Goal: Task Accomplishment & Management: Complete application form

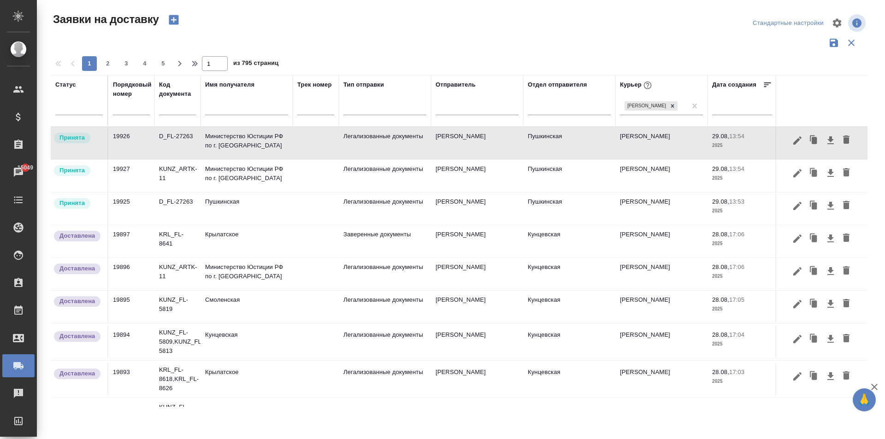
click at [219, 111] on input "text" at bounding box center [246, 109] width 83 height 12
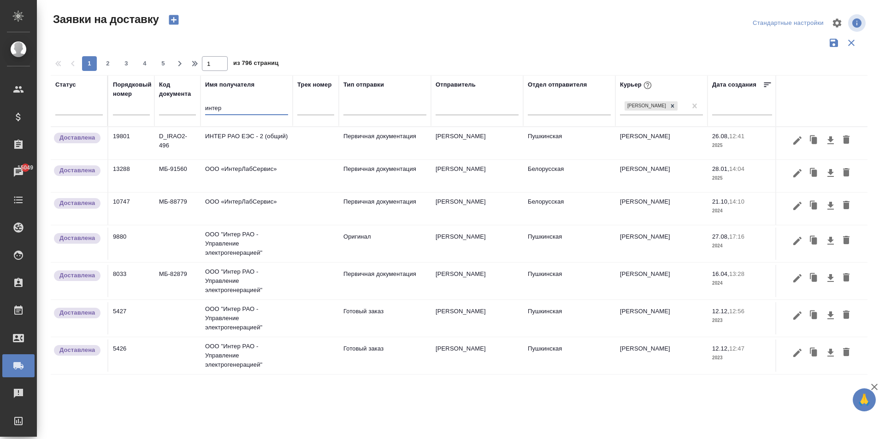
type input "интер"
click at [240, 143] on td "ИНТЕР РАО ЕЭС - 2 (общий)" at bounding box center [247, 143] width 92 height 32
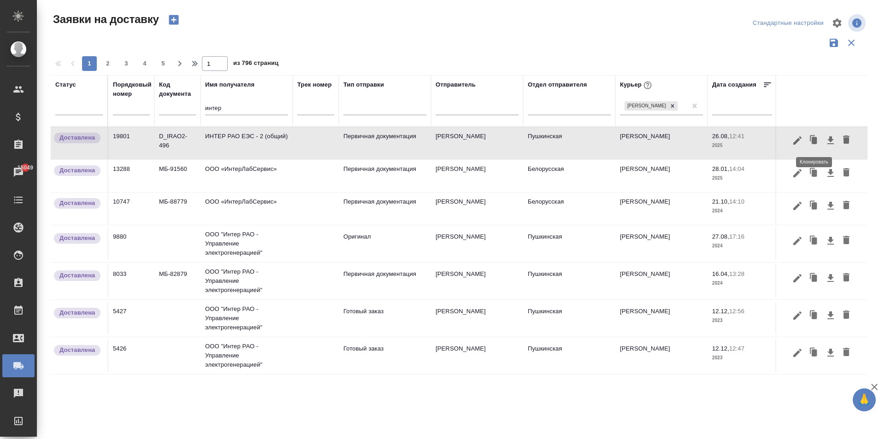
click at [810, 140] on icon "button" at bounding box center [814, 140] width 13 height 13
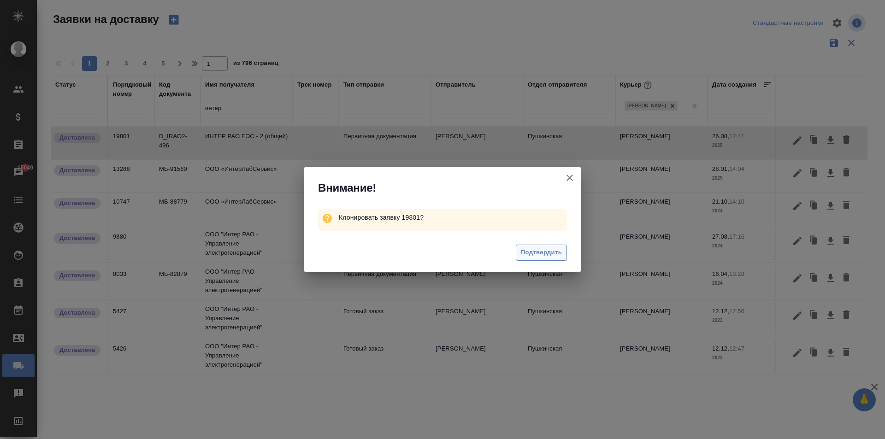
click at [538, 254] on span "Подтвердить" at bounding box center [541, 253] width 41 height 11
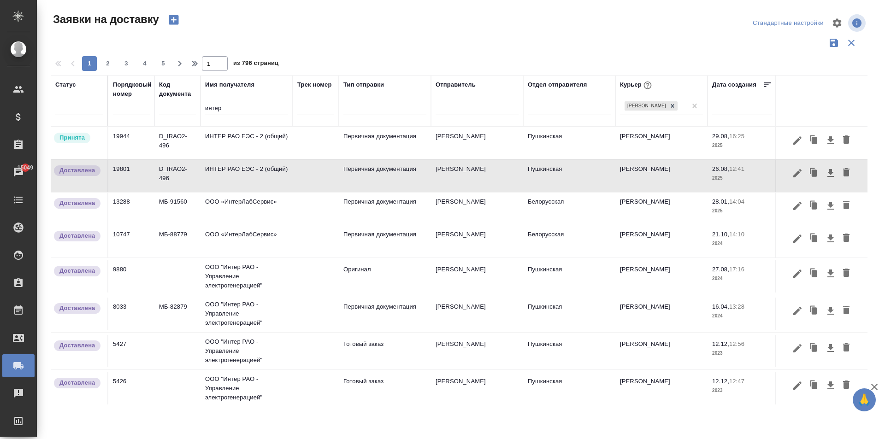
click at [248, 143] on td "ИНТЕР РАО ЕЭС - 2 (общий)" at bounding box center [247, 143] width 92 height 32
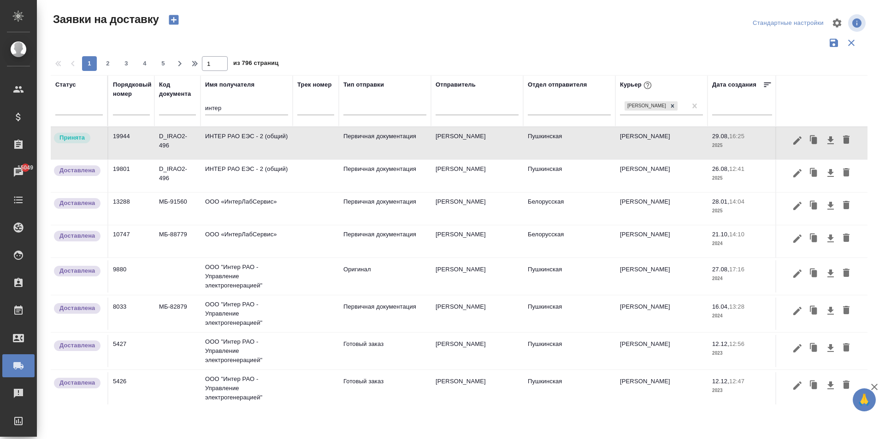
click at [248, 143] on td "ИНТЕР РАО ЕЭС - 2 (общий)" at bounding box center [247, 143] width 92 height 32
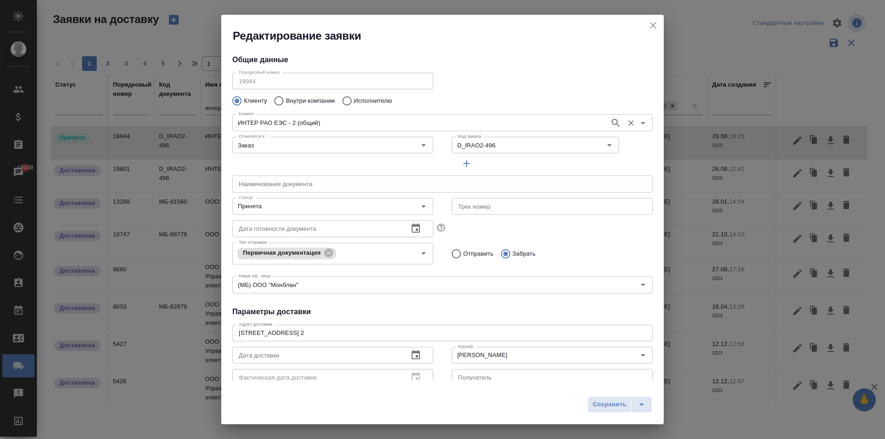
type input "[PERSON_NAME]"
click at [502, 150] on input "D_IRAO2-496" at bounding box center [513, 145] width 117 height 11
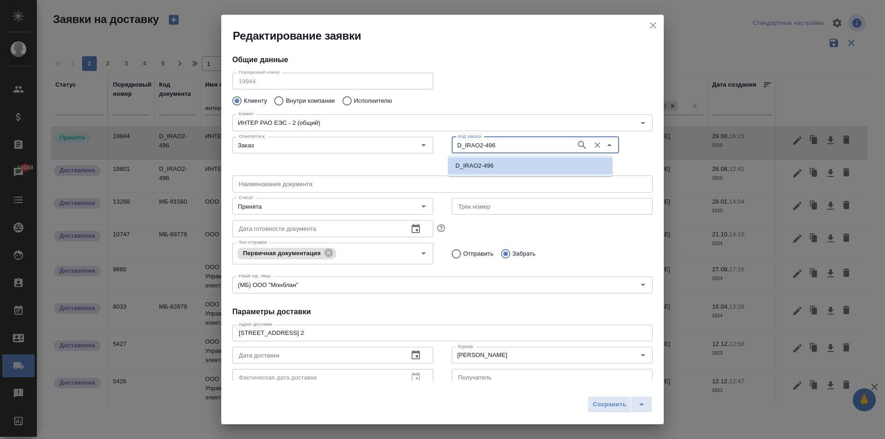
paste input "7"
type input "D_IRAO2-497"
click at [496, 169] on li "D_IRAO2-497" at bounding box center [530, 166] width 165 height 17
type input "D_IRAO2-497"
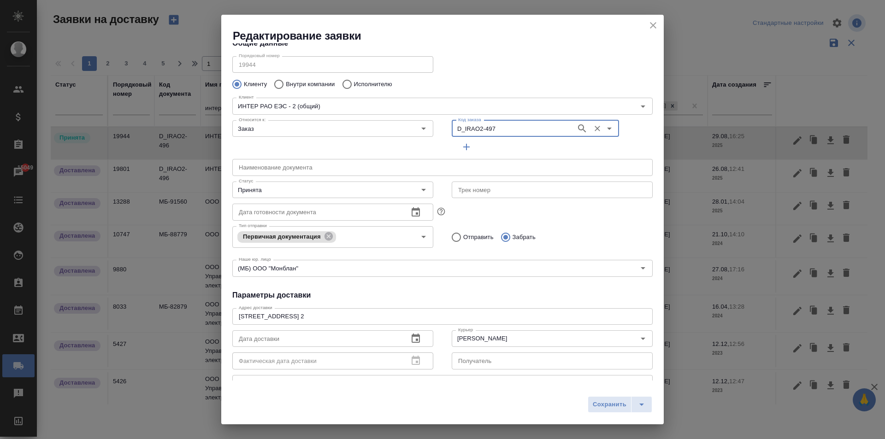
scroll to position [46, 0]
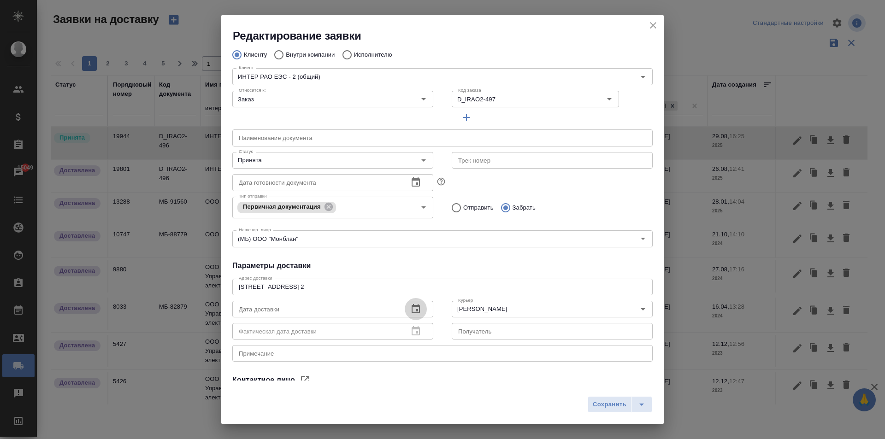
click at [418, 307] on icon "button" at bounding box center [415, 309] width 11 height 11
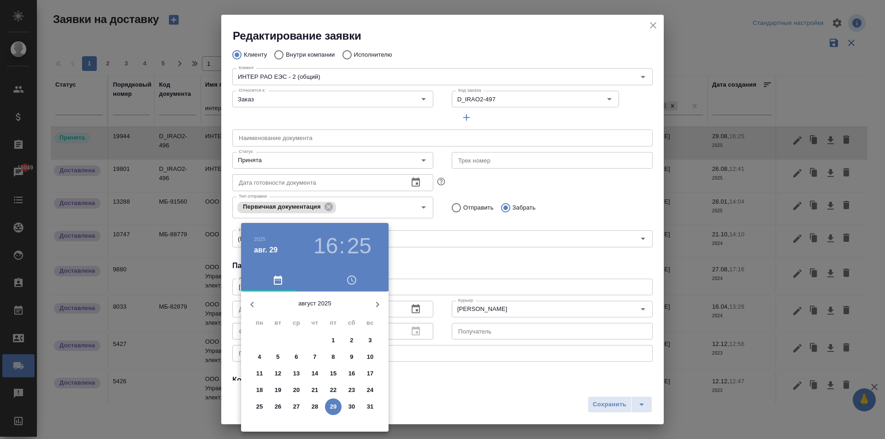
click at [380, 306] on icon "button" at bounding box center [377, 304] width 11 height 11
click at [256, 339] on span "1" at bounding box center [259, 340] width 17 height 9
type input "[DATE] 10:25"
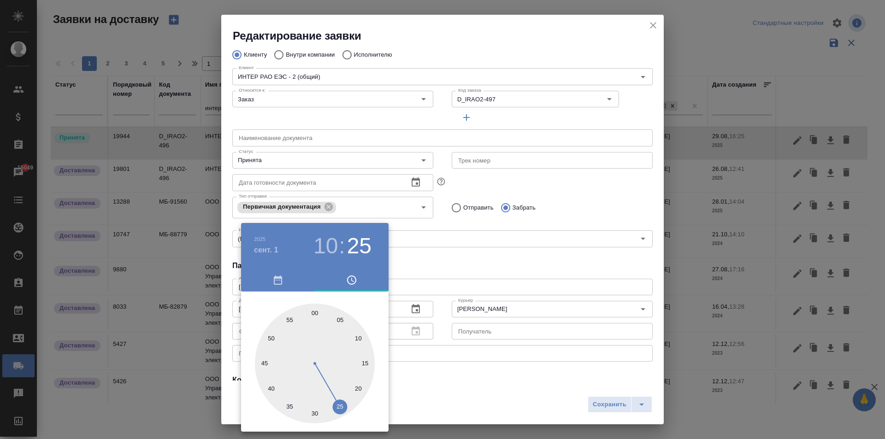
click at [515, 259] on div at bounding box center [442, 219] width 885 height 439
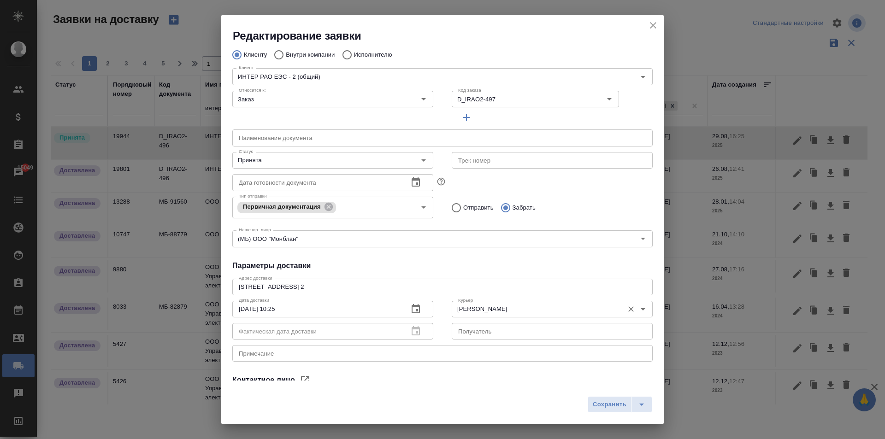
click at [483, 315] on div "[PERSON_NAME]" at bounding box center [552, 309] width 201 height 17
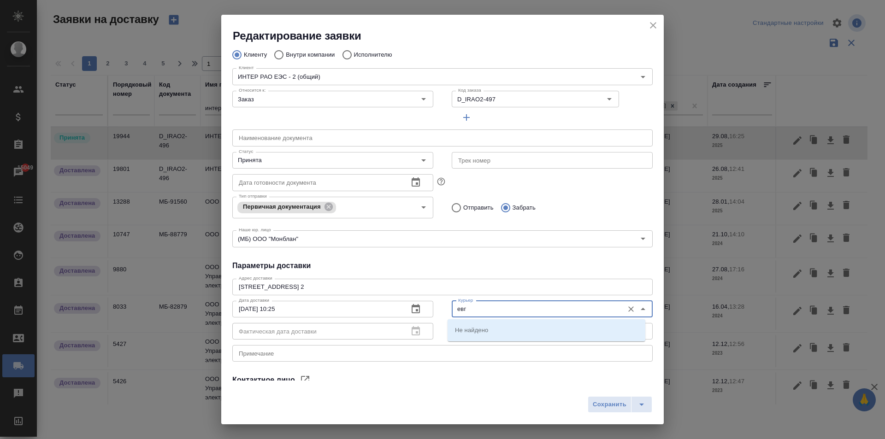
type input "евге"
drag, startPoint x: 479, startPoint y: 314, endPoint x: 410, endPoint y: 310, distance: 68.8
click at [410, 310] on div "Дата доставки [DATE] 10:25 Дата доставки Фактическая дата доставки Фактическая …" at bounding box center [442, 319] width 439 height 63
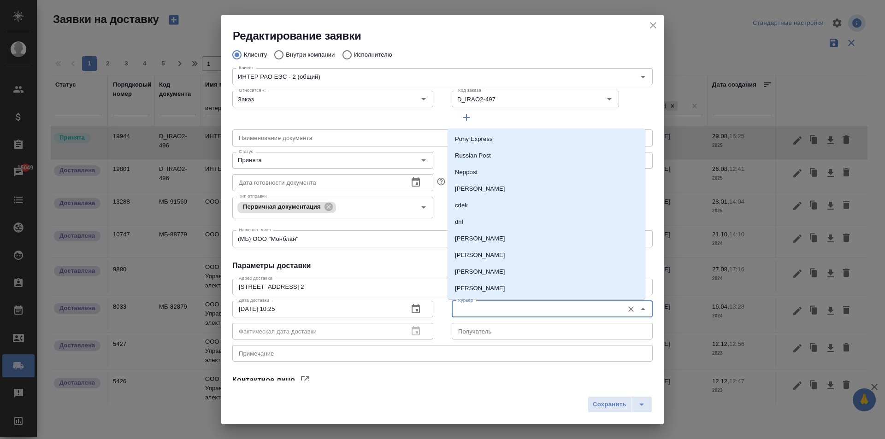
click at [406, 265] on h4 "Параметры доставки" at bounding box center [442, 266] width 421 height 11
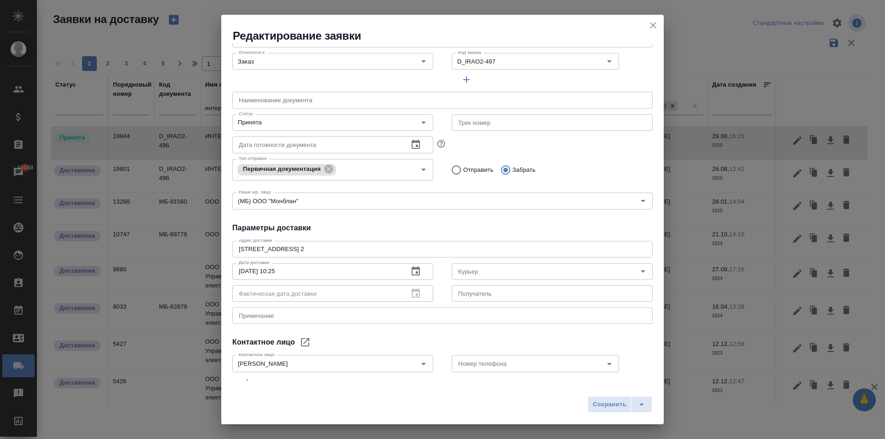
scroll to position [125, 0]
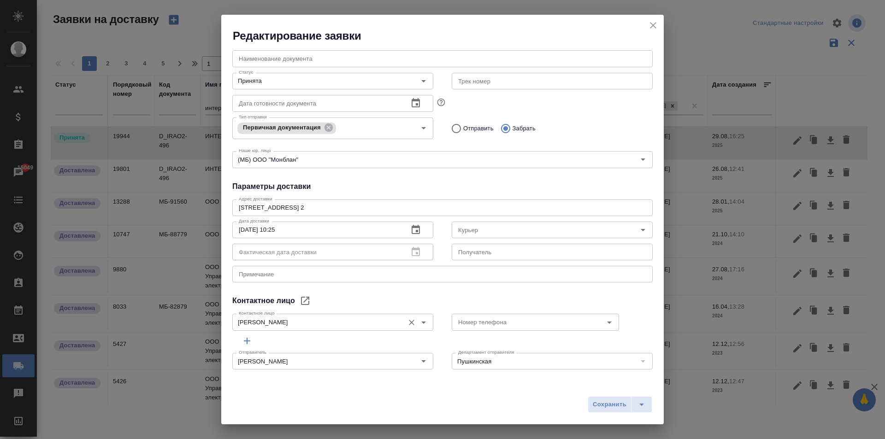
click at [299, 319] on input "[PERSON_NAME]" at bounding box center [317, 322] width 165 height 11
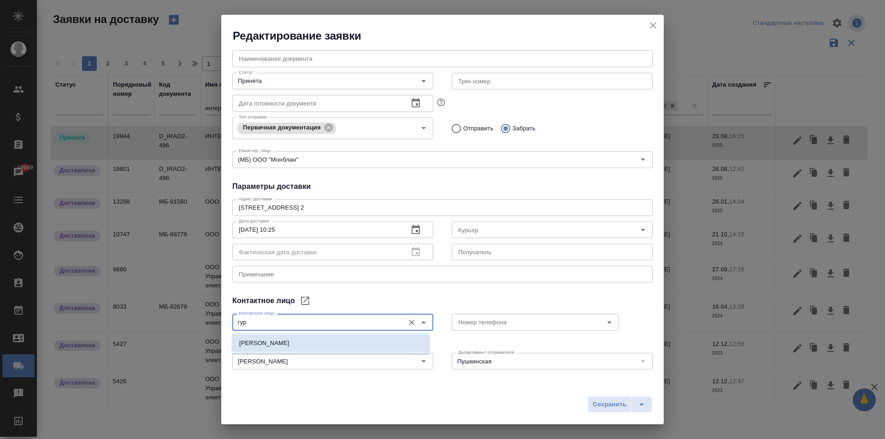
click at [313, 344] on li "[PERSON_NAME]" at bounding box center [331, 343] width 198 height 17
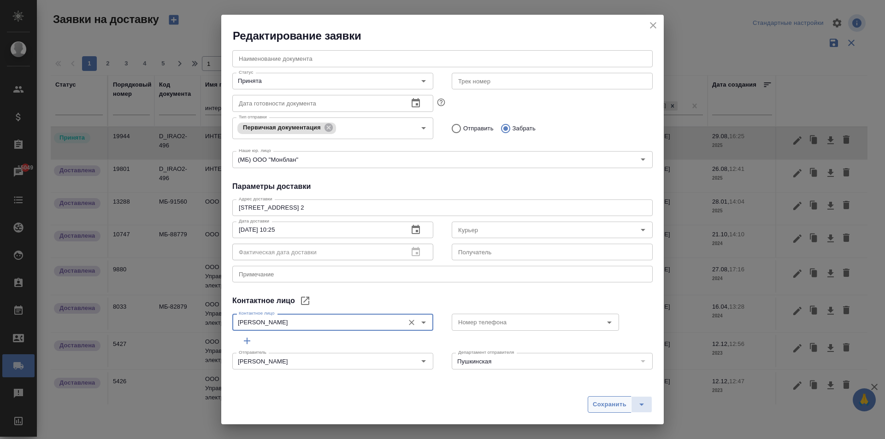
type input "[PERSON_NAME]"
click at [607, 405] on span "Сохранить" at bounding box center [610, 405] width 34 height 11
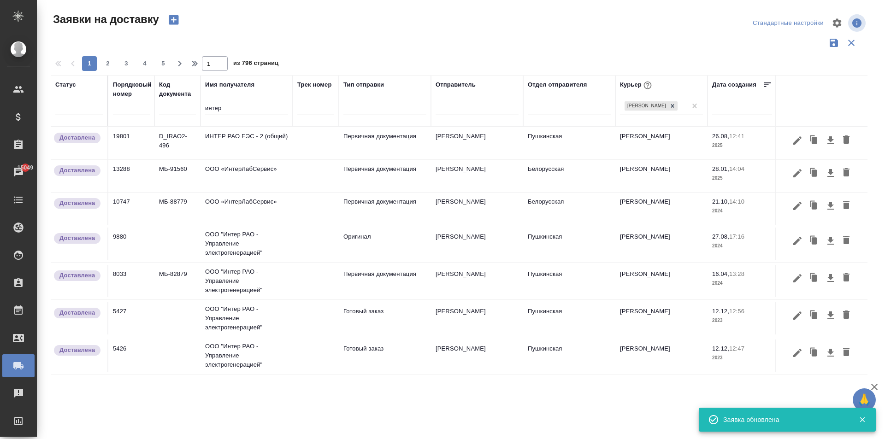
click at [259, 141] on td "ИНТЕР РАО ЕЭС - 2 (общий)" at bounding box center [247, 143] width 92 height 32
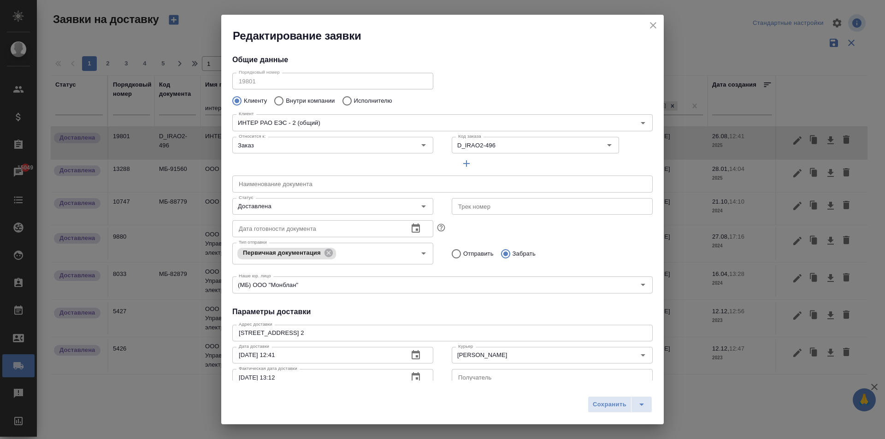
click at [658, 26] on icon "close" at bounding box center [653, 25] width 11 height 11
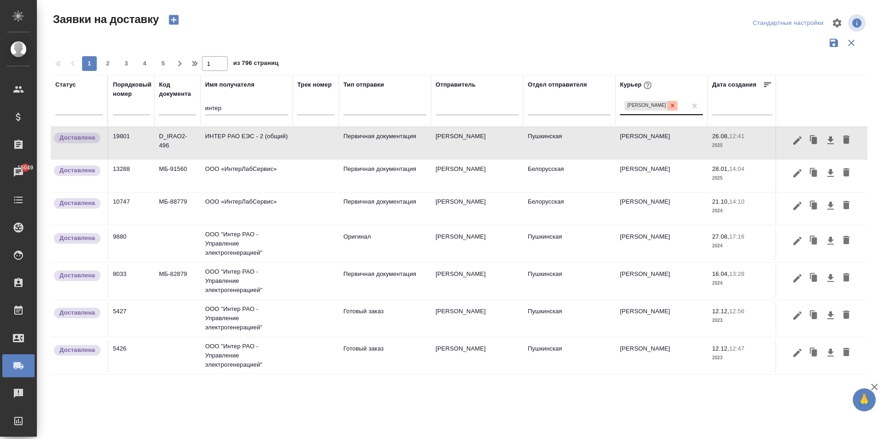
click at [676, 102] on icon at bounding box center [673, 105] width 6 height 6
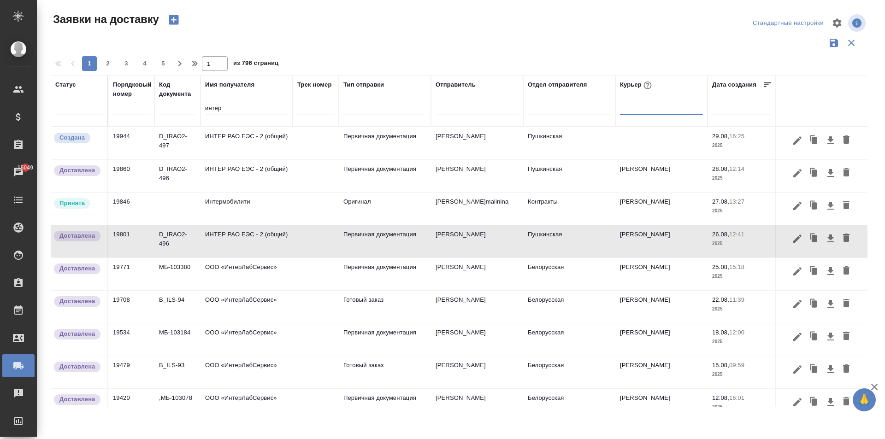
click at [239, 146] on td "ИНТЕР РАО ЕЭС - 2 (общий)" at bounding box center [247, 143] width 92 height 32
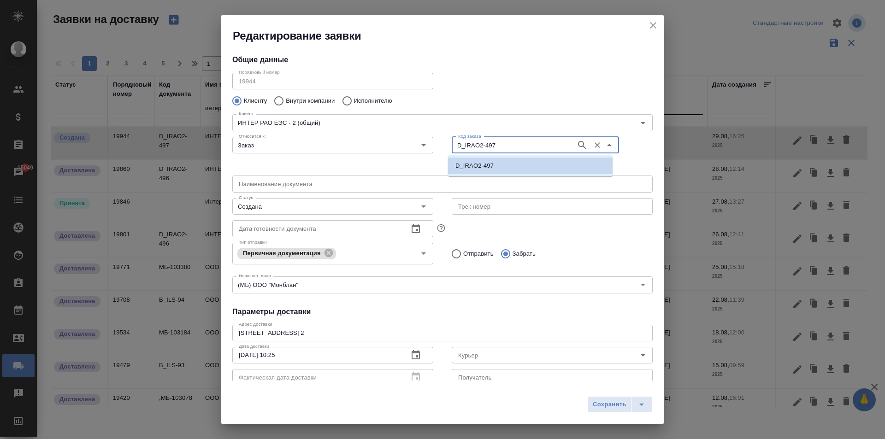
drag, startPoint x: 495, startPoint y: 147, endPoint x: 448, endPoint y: 143, distance: 47.6
click at [448, 143] on div "Код заказа D_IRAO2-497 Код заказа" at bounding box center [552, 152] width 219 height 57
click at [656, 27] on icon "close" at bounding box center [653, 25] width 11 height 11
